Goal: Information Seeking & Learning: Learn about a topic

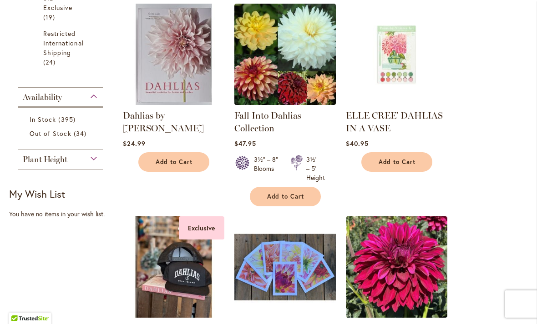
scroll to position [506, 0]
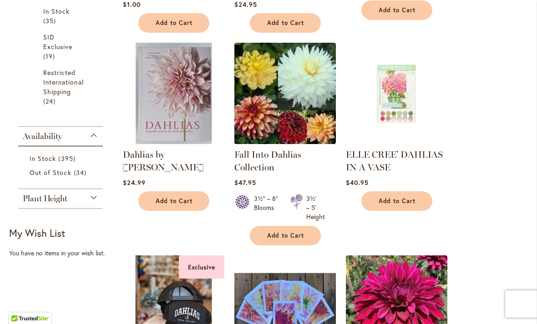
click at [234, 110] on img at bounding box center [284, 93] width 101 height 101
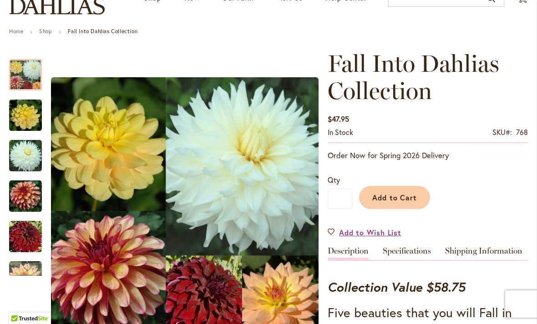
scroll to position [85, 0]
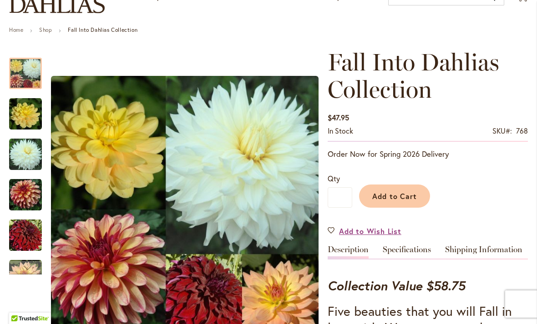
click at [27, 235] on img "Fall Into Dahlias Collection" at bounding box center [25, 235] width 33 height 33
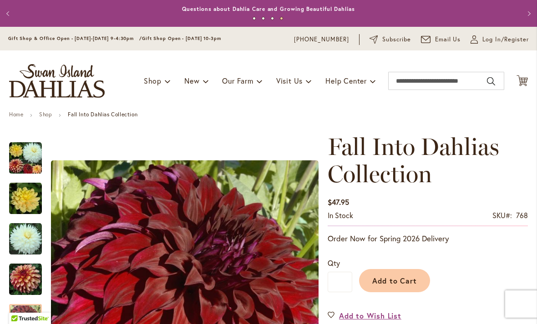
scroll to position [0, 0]
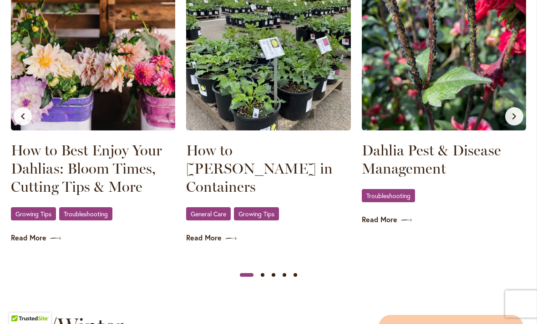
scroll to position [961, 0]
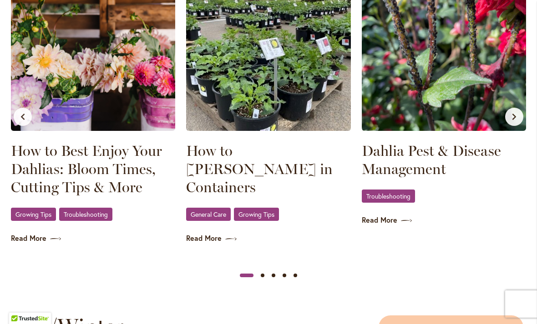
click at [216, 212] on span "General Care" at bounding box center [208, 215] width 35 height 6
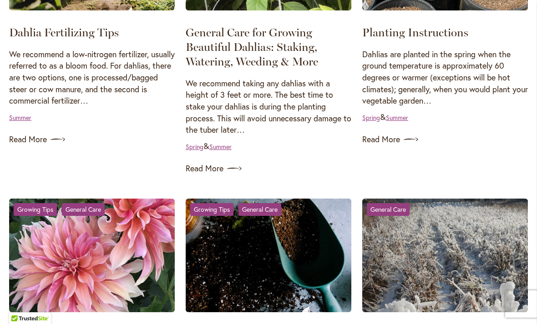
scroll to position [576, 0]
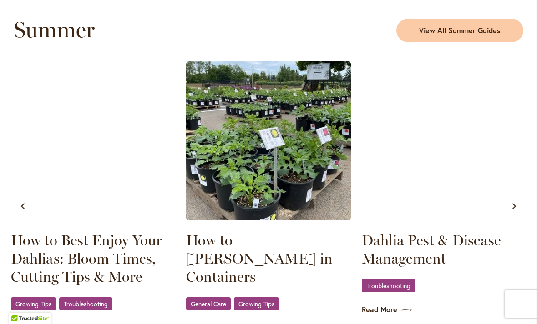
scroll to position [872, 0]
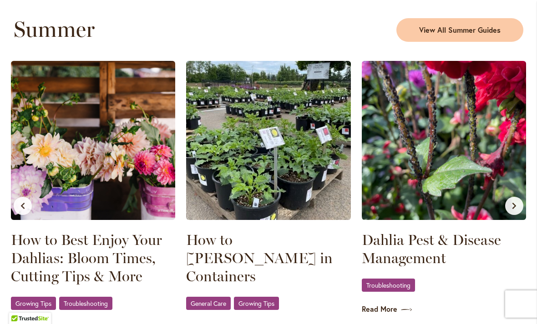
click at [238, 246] on link "How to [PERSON_NAME] in Containers" at bounding box center [268, 258] width 164 height 55
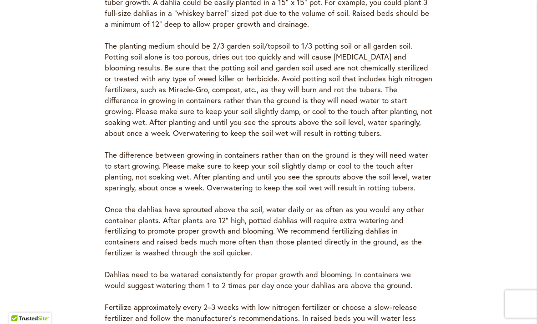
scroll to position [435, 0]
